Goal: Task Accomplishment & Management: Manage account settings

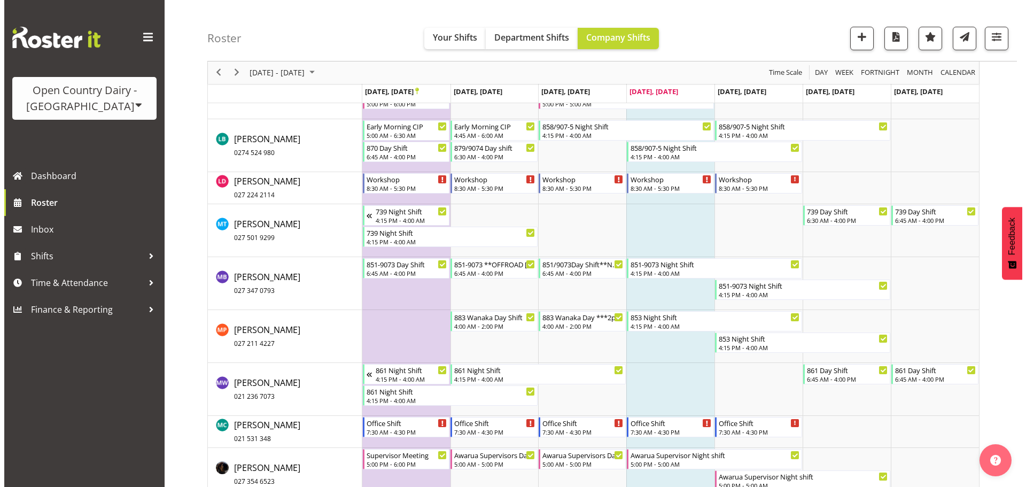
scroll to position [4701, 0]
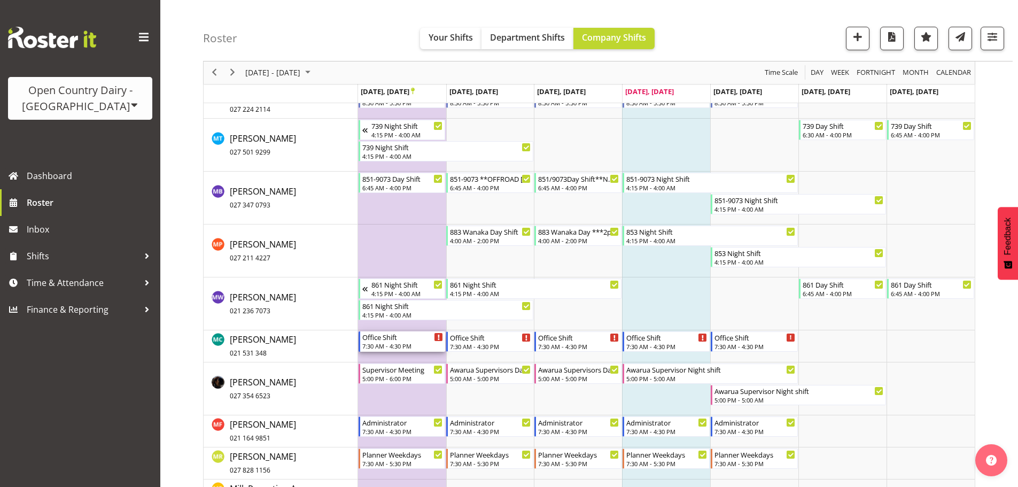
click at [411, 340] on div "Office Shift" at bounding box center [402, 336] width 81 height 11
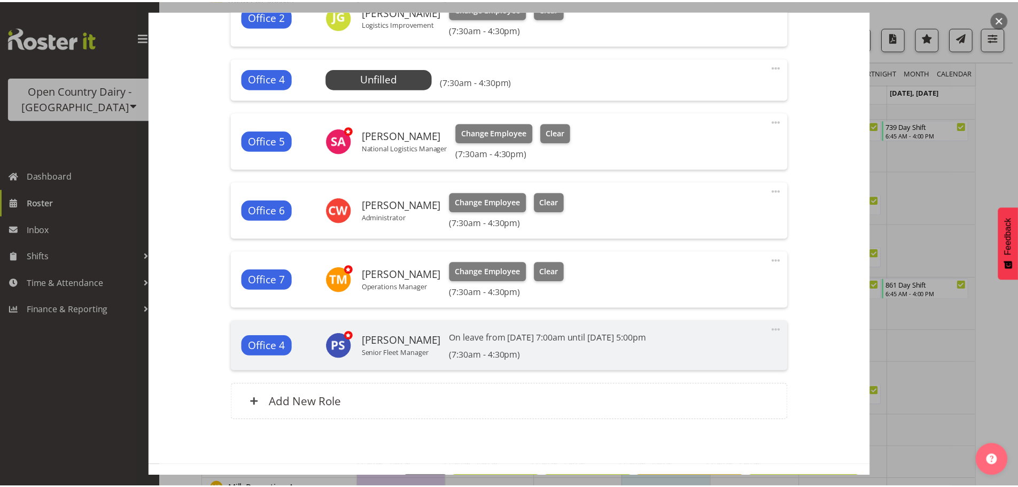
scroll to position [520, 0]
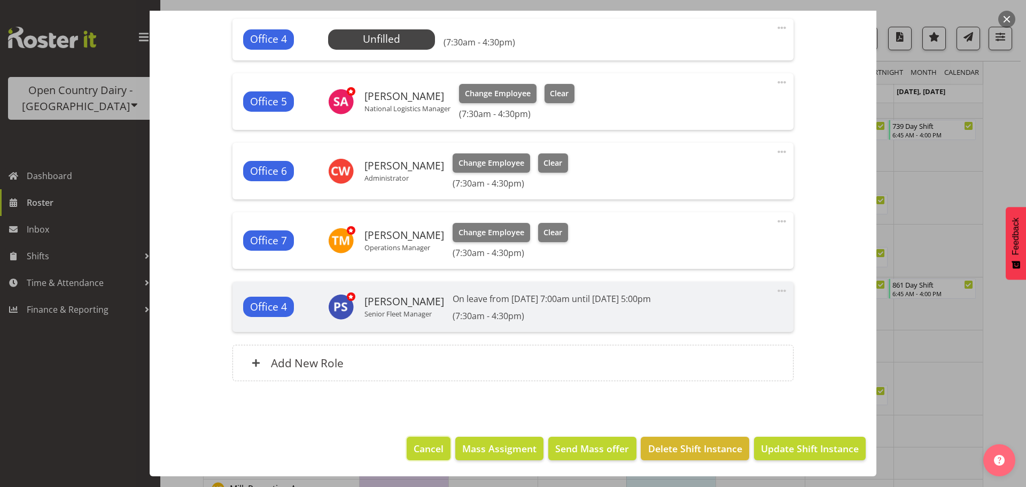
click at [418, 451] on span "Cancel" at bounding box center [428, 448] width 30 height 14
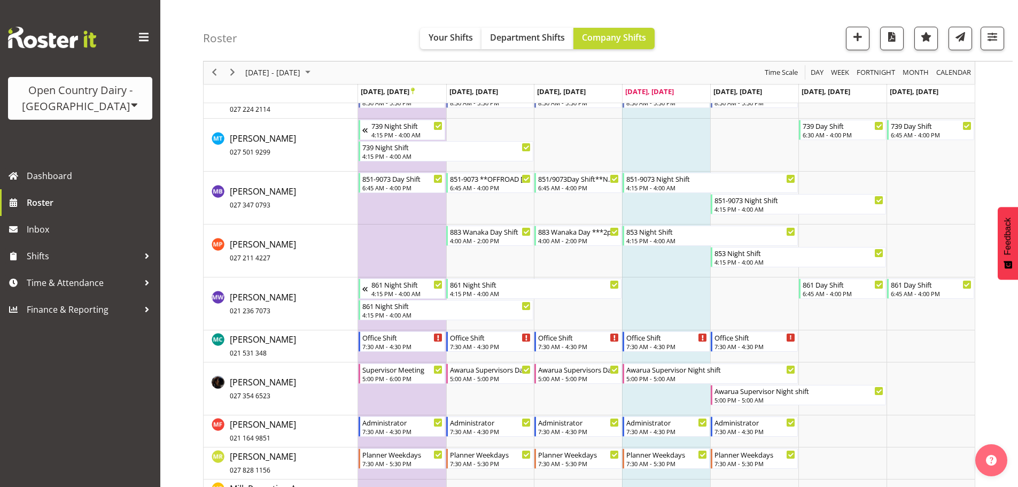
click at [415, 91] on icon "Timeline Week of September 25, 2025" at bounding box center [413, 91] width 4 height 7
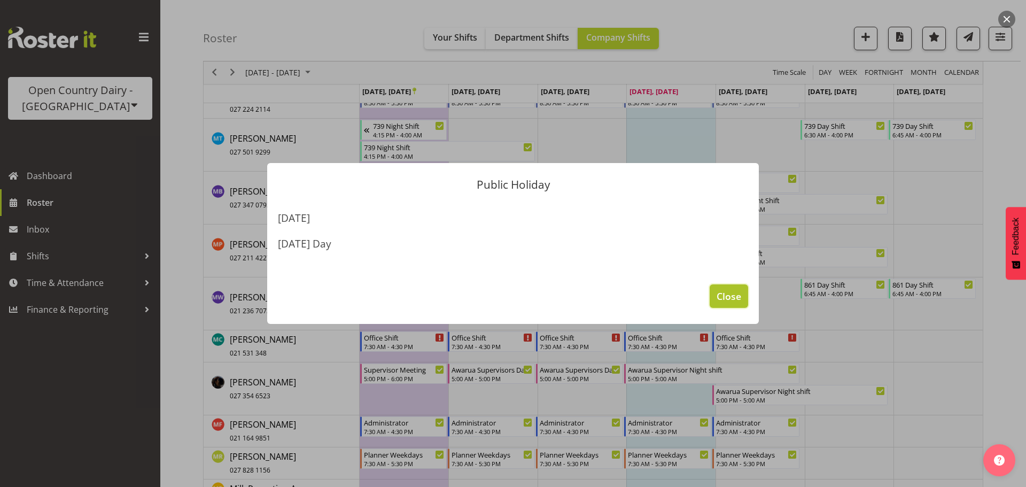
click at [723, 296] on span "Close" at bounding box center [728, 296] width 25 height 14
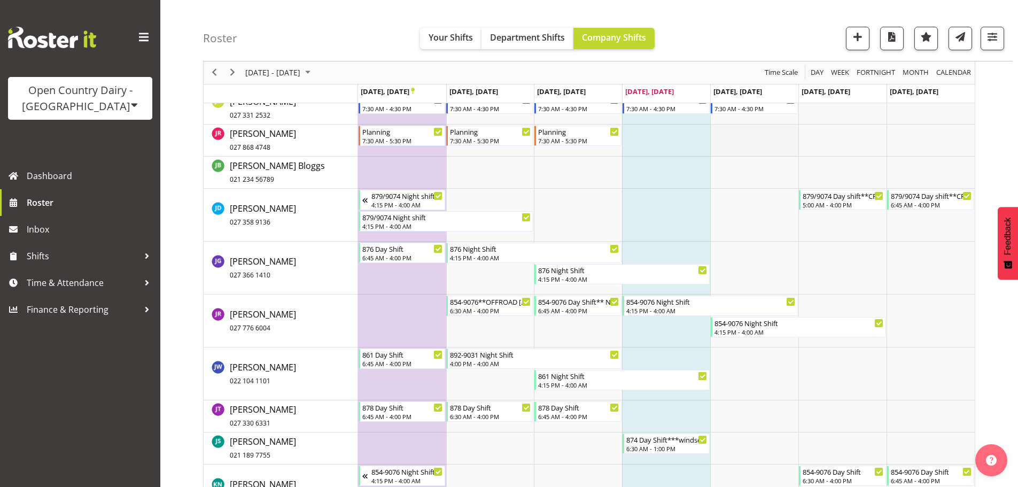
scroll to position [3739, 0]
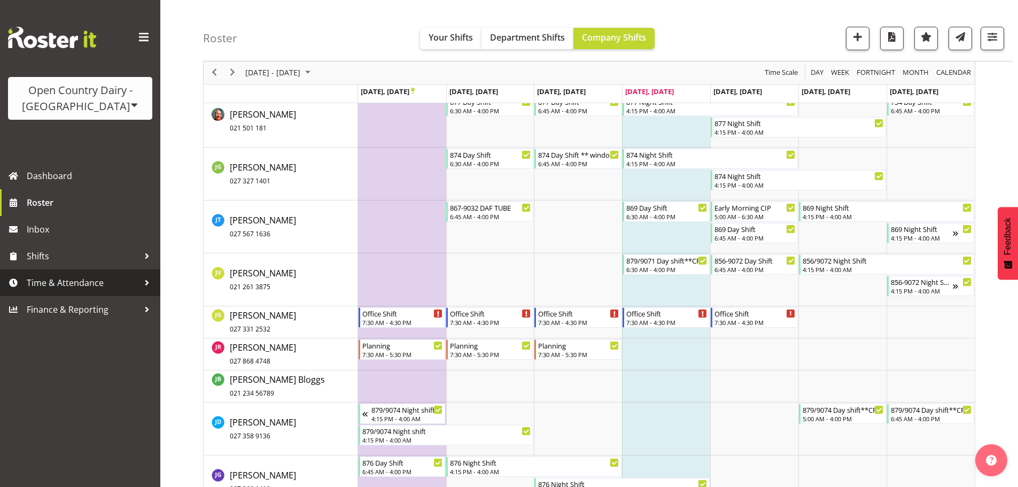
click at [87, 282] on span "Time & Attendance" at bounding box center [83, 283] width 112 height 16
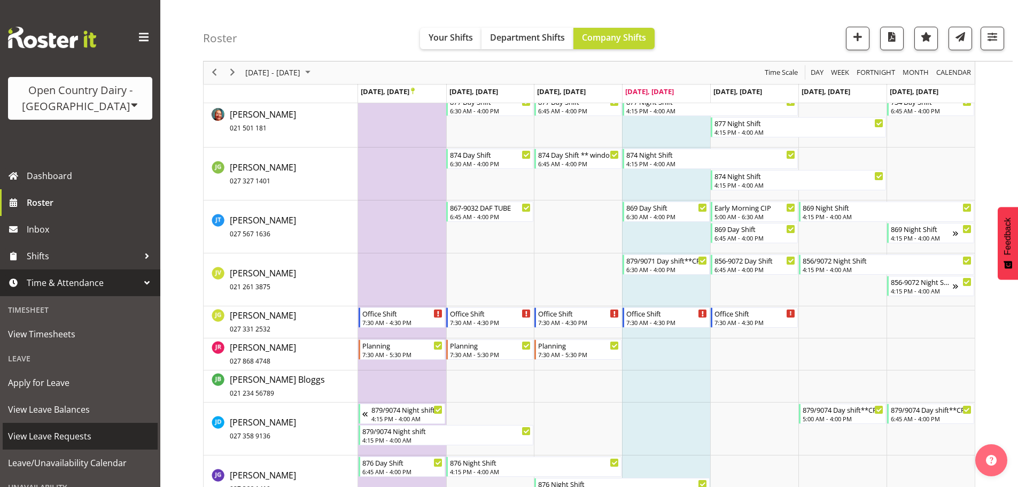
click at [53, 431] on span "View Leave Requests" at bounding box center [80, 436] width 144 height 16
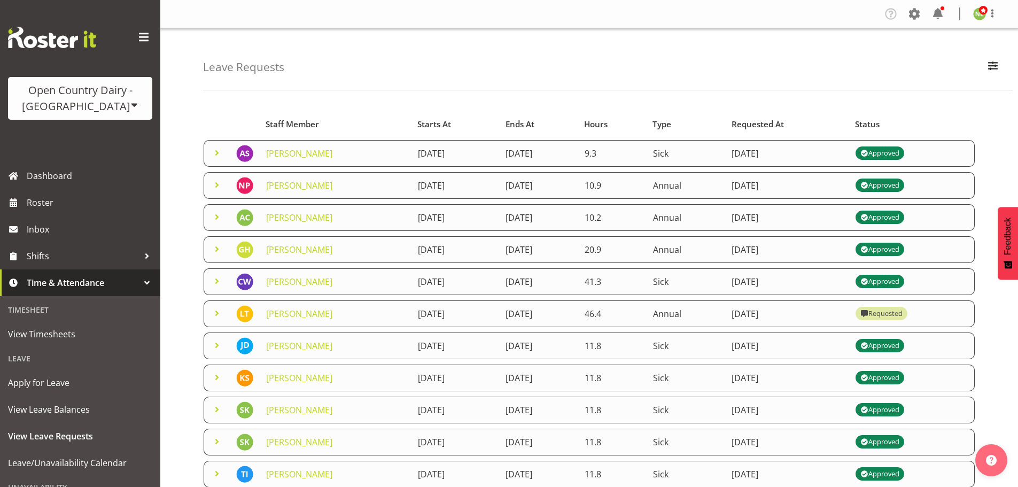
click at [213, 213] on span at bounding box center [216, 216] width 13 height 13
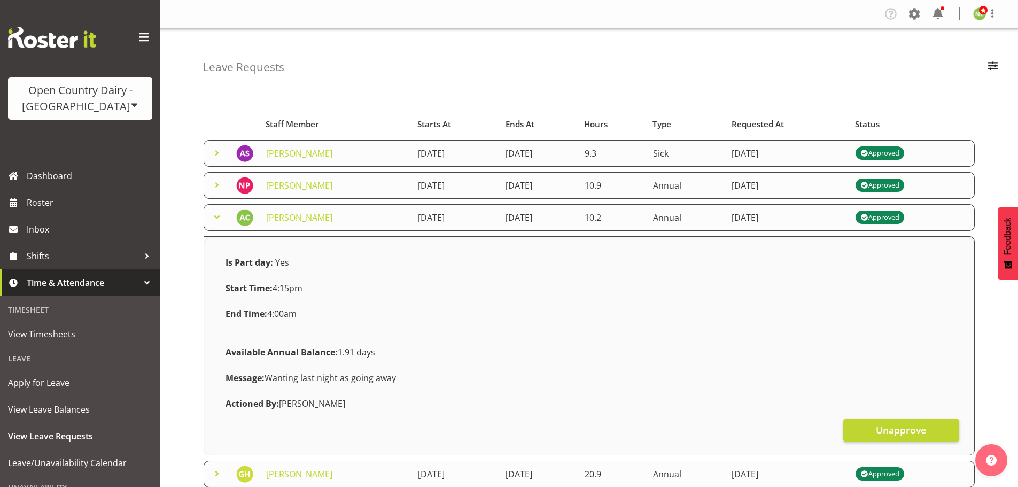
click at [213, 214] on span at bounding box center [216, 216] width 13 height 13
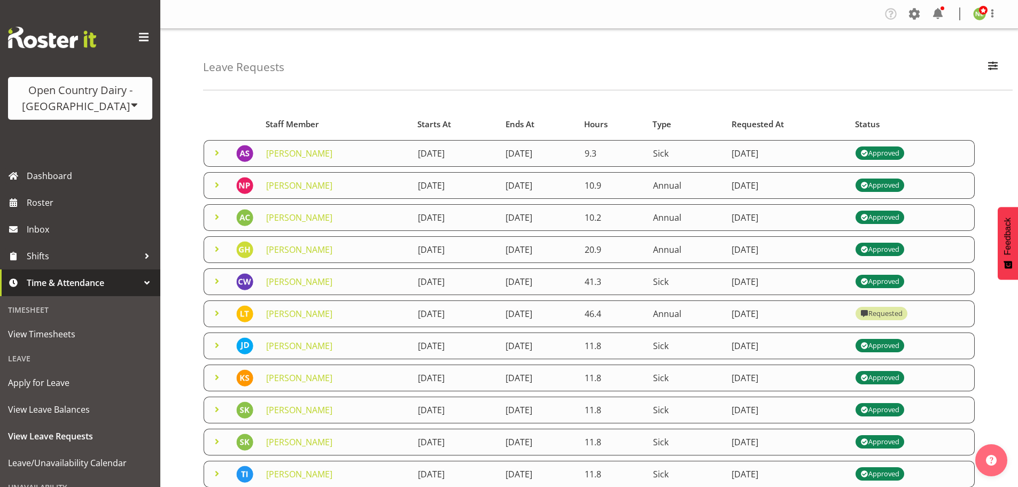
click at [216, 310] on span at bounding box center [216, 313] width 13 height 13
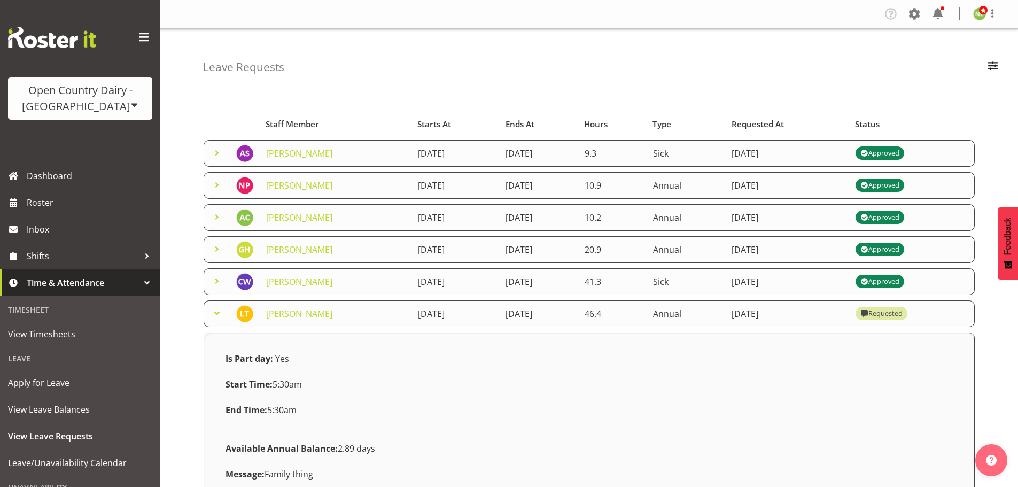
click at [216, 310] on span at bounding box center [216, 313] width 13 height 13
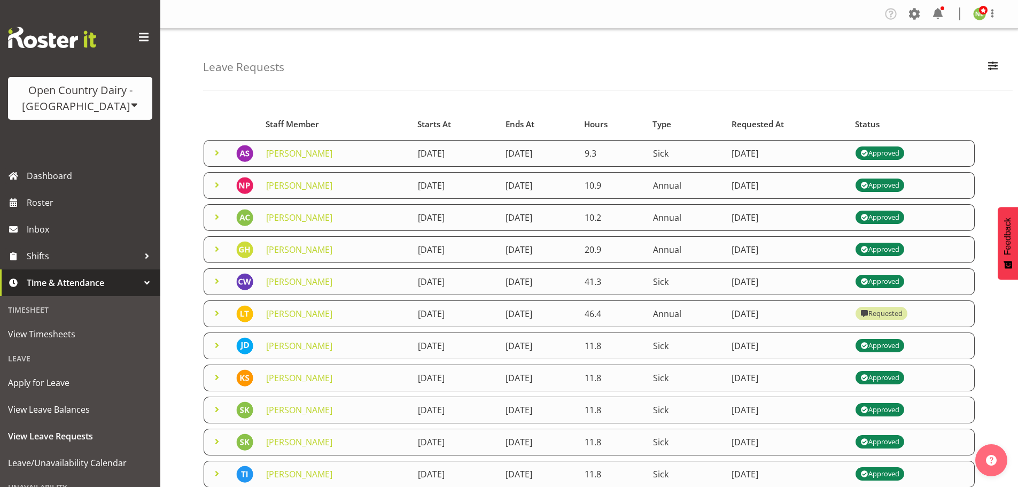
click at [215, 155] on span at bounding box center [216, 152] width 13 height 13
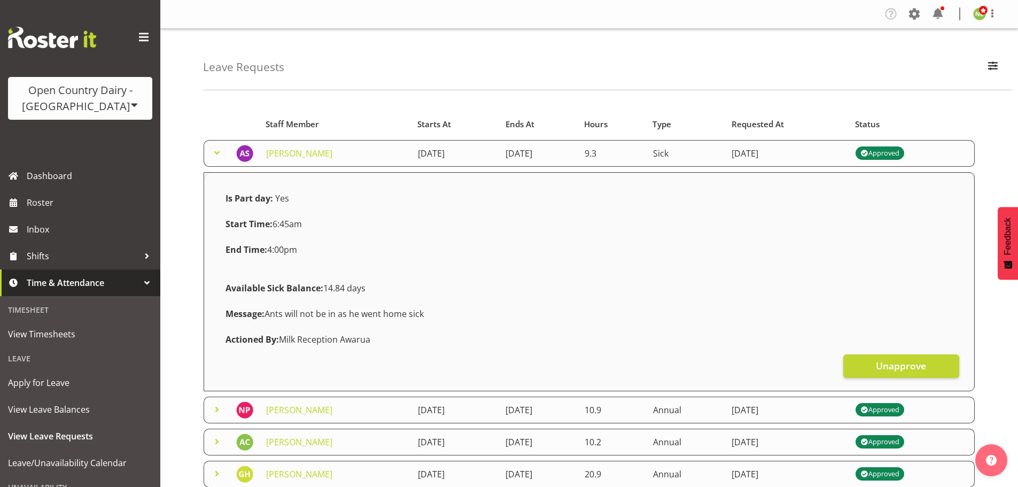
click at [215, 155] on span at bounding box center [216, 152] width 13 height 13
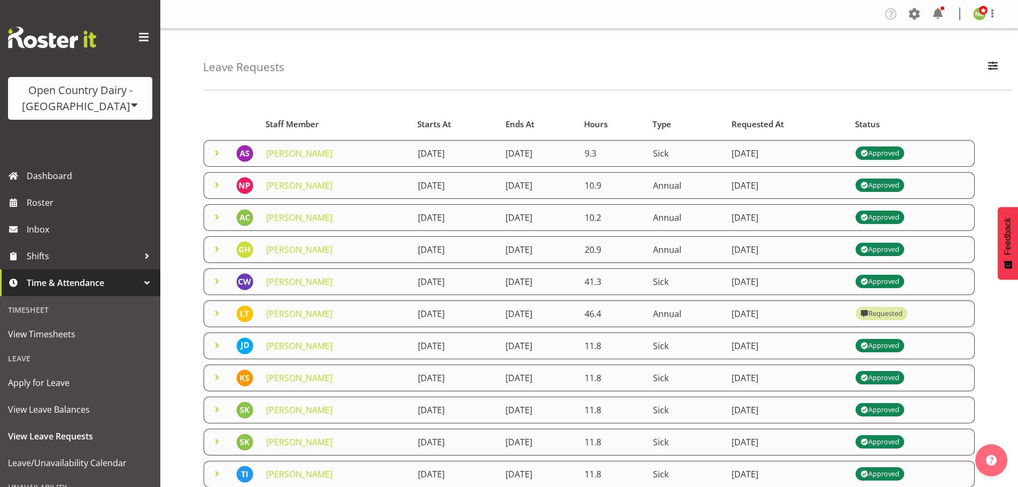
click at [218, 180] on span at bounding box center [216, 184] width 13 height 13
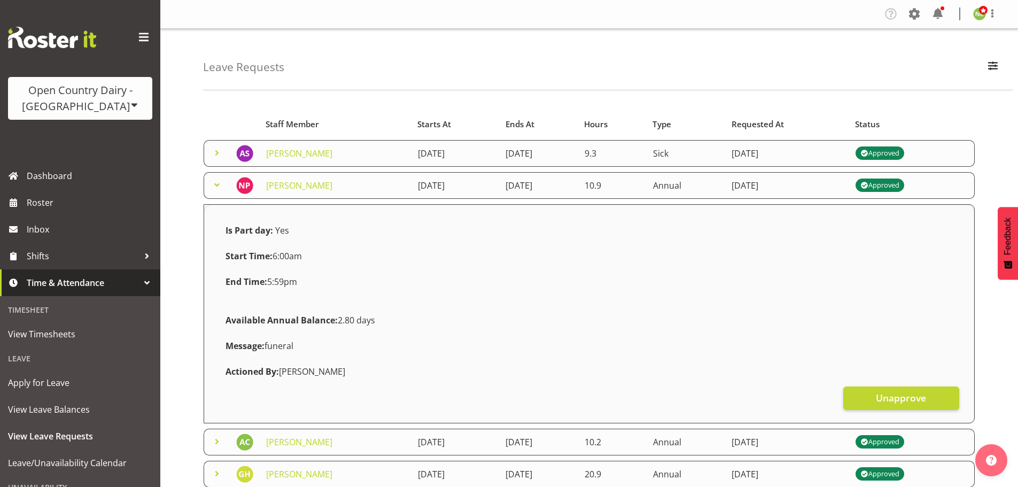
click at [219, 182] on span at bounding box center [216, 184] width 13 height 13
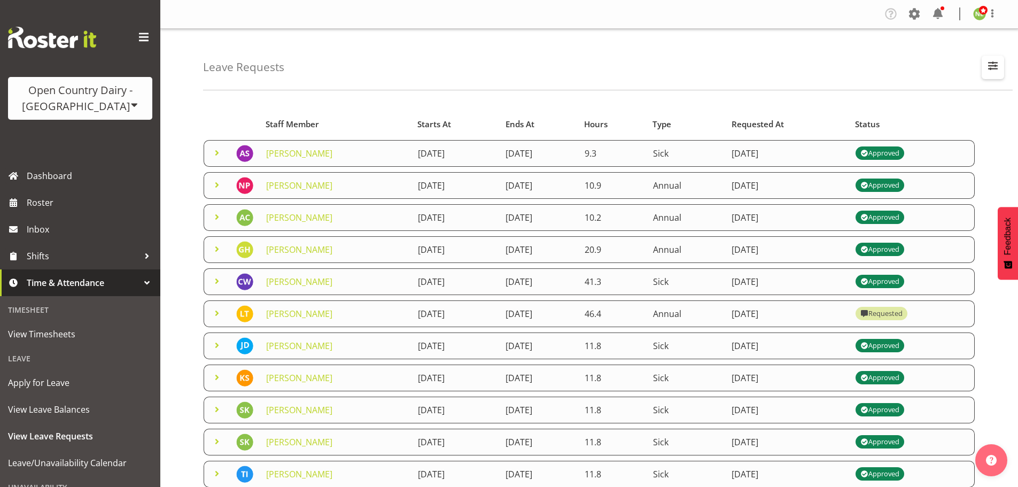
click at [990, 61] on span "button" at bounding box center [993, 66] width 14 height 14
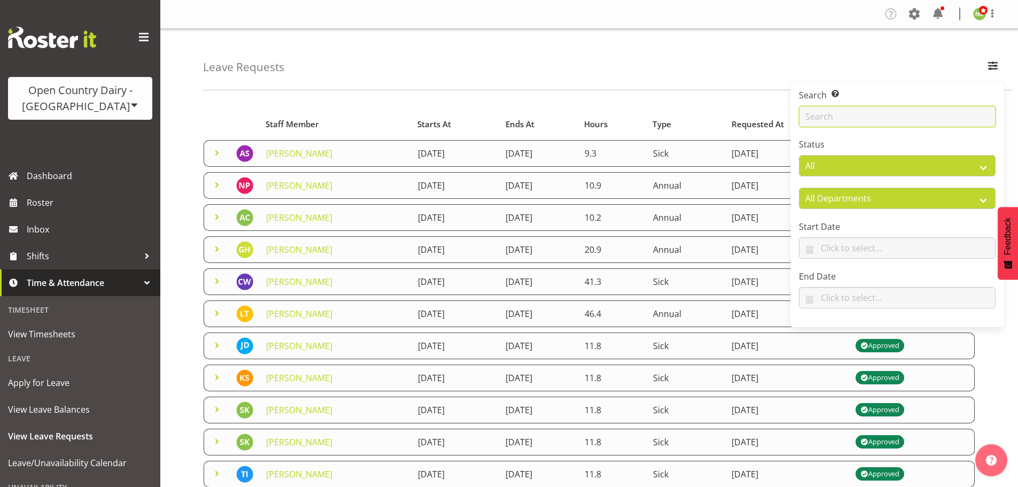
click at [856, 118] on input "text" at bounding box center [897, 116] width 197 height 21
type input "corey"
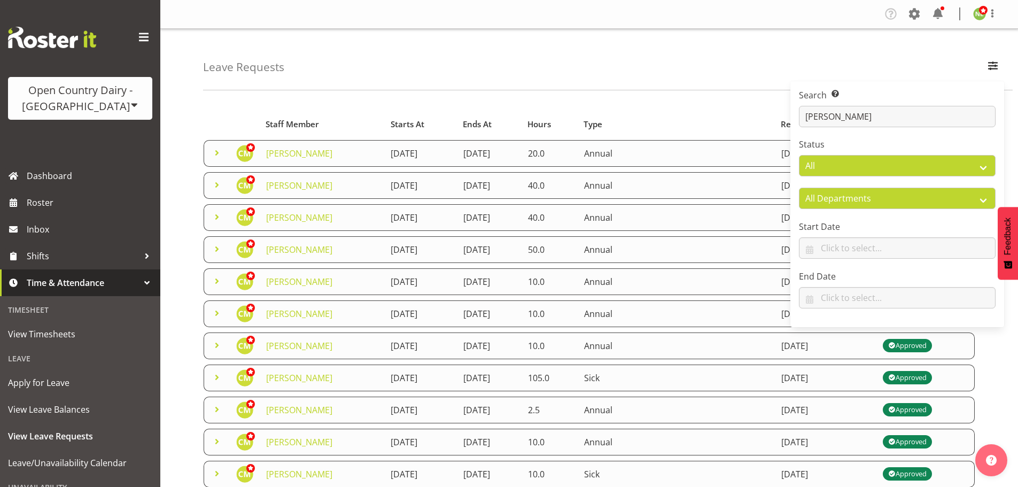
click at [207, 87] on div "Leave Requests Search Search for a particular employee corey Status All Approve…" at bounding box center [607, 59] width 809 height 61
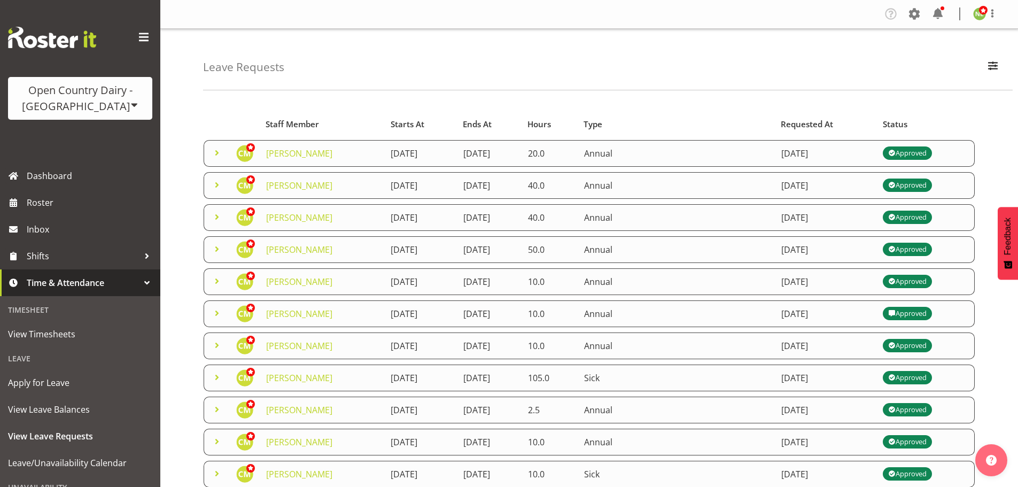
click at [216, 215] on span at bounding box center [216, 216] width 13 height 13
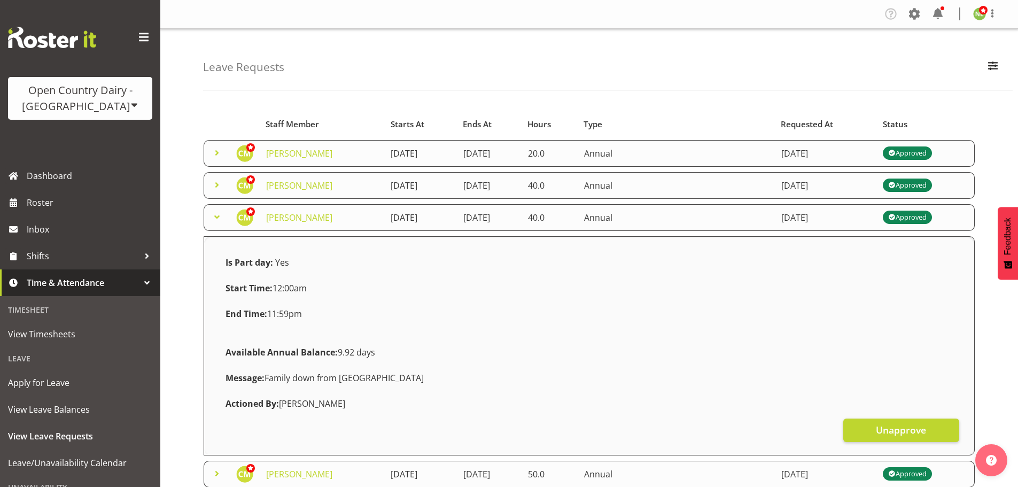
click at [217, 214] on span at bounding box center [216, 216] width 13 height 13
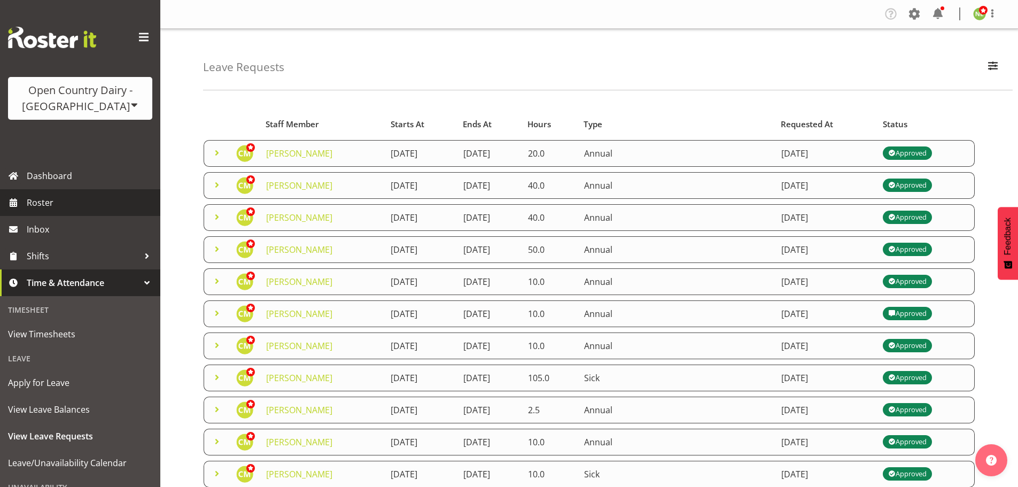
drag, startPoint x: 66, startPoint y: 211, endPoint x: 334, endPoint y: 190, distance: 268.4
click at [66, 210] on link "Roster" at bounding box center [80, 202] width 160 height 27
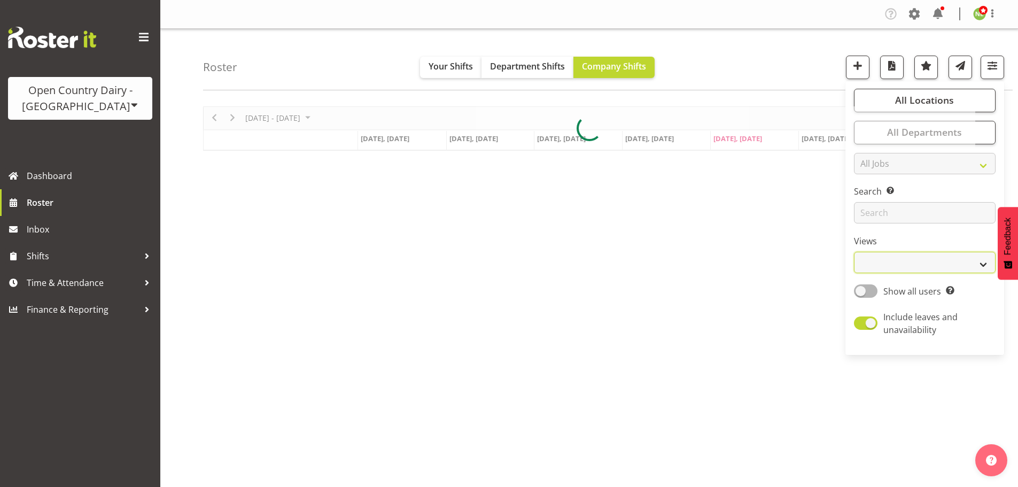
click at [880, 263] on select "Staff Role Shift - Horizontal Shift - Vertical Staff - Location" at bounding box center [925, 262] width 142 height 21
select select "staff"
click at [854, 252] on select "Staff Role Shift - Horizontal Shift - Vertical Staff - Location" at bounding box center [925, 262] width 142 height 21
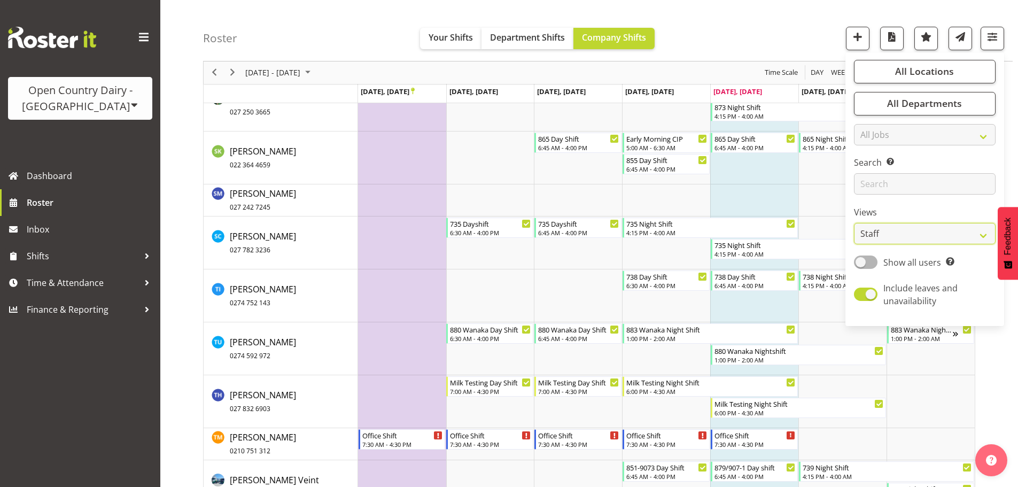
scroll to position [6627, 0]
